Goal: Find specific page/section: Find specific page/section

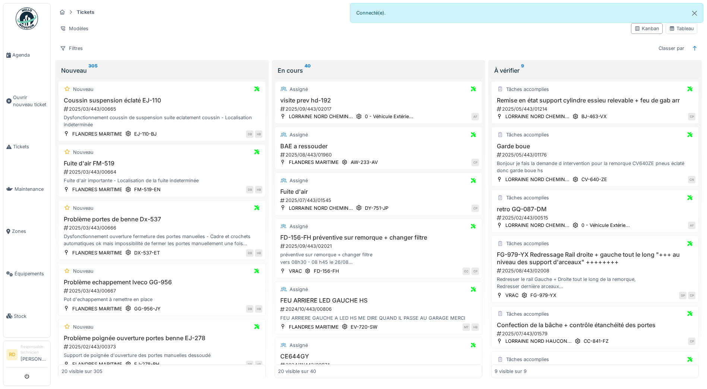
drag, startPoint x: 76, startPoint y: 48, endPoint x: 88, endPoint y: 55, distance: 13.7
click at [76, 48] on div "Filtres" at bounding box center [71, 48] width 29 height 11
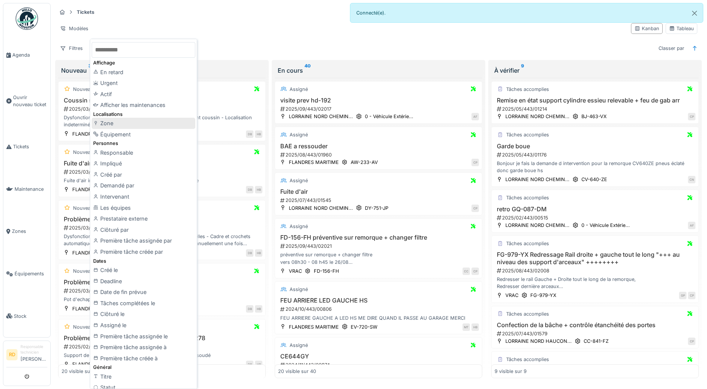
click at [108, 123] on div "Zone" at bounding box center [144, 123] width 104 height 11
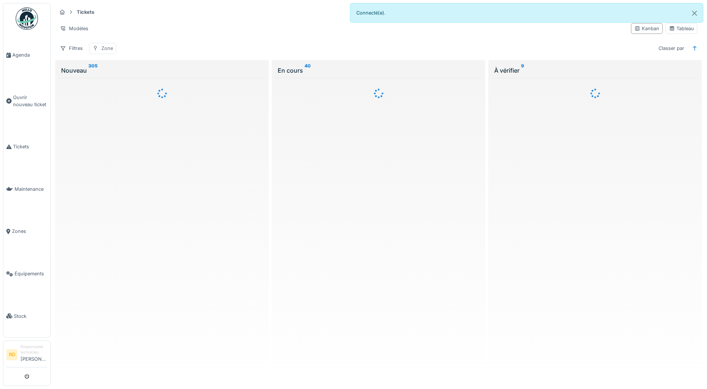
click at [104, 48] on div "Zone" at bounding box center [107, 48] width 12 height 7
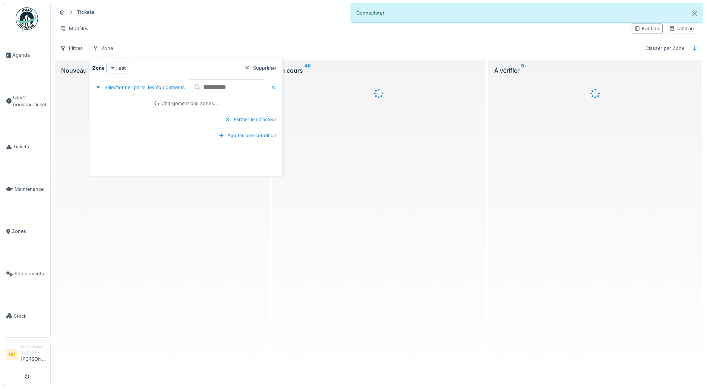
click at [98, 47] on div "Zone" at bounding box center [102, 48] width 27 height 11
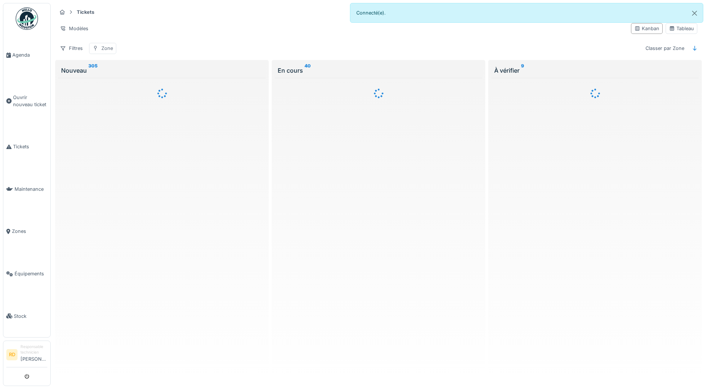
click at [107, 49] on div "Zone" at bounding box center [107, 48] width 12 height 7
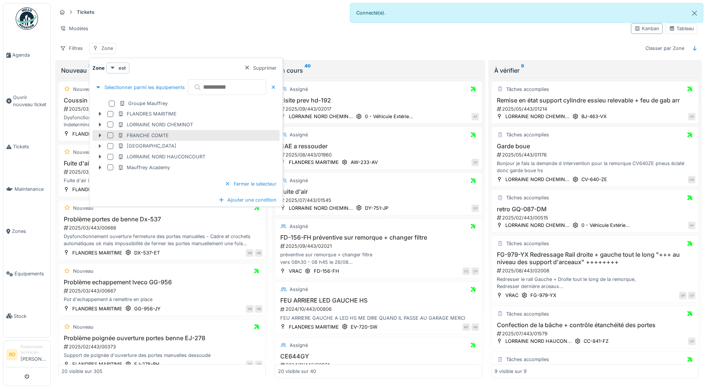
click at [109, 135] on div at bounding box center [110, 135] width 6 height 6
